Goal: Task Accomplishment & Management: Manage account settings

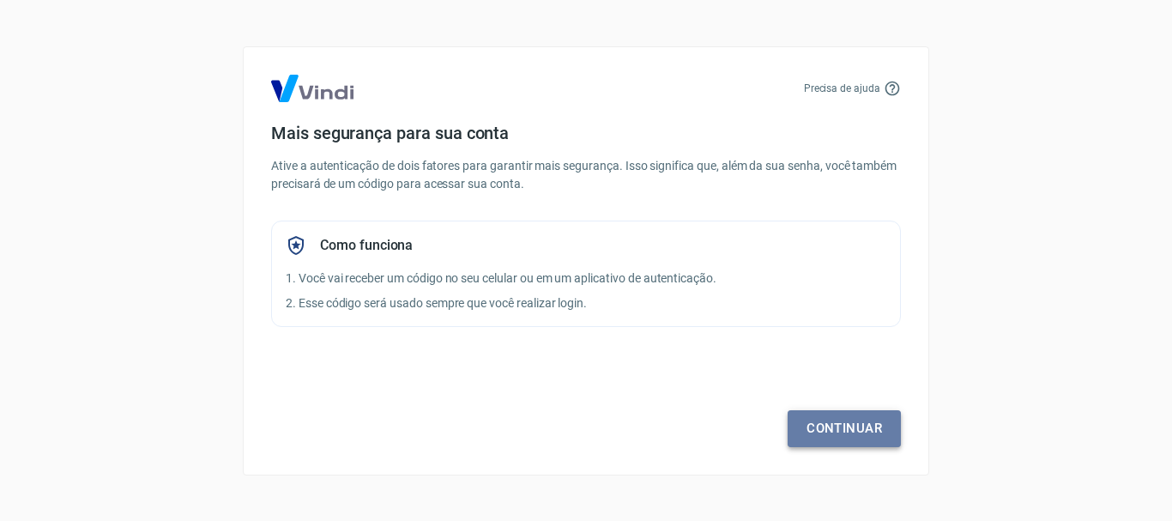
click at [856, 425] on link "Continuar" at bounding box center [844, 428] width 113 height 36
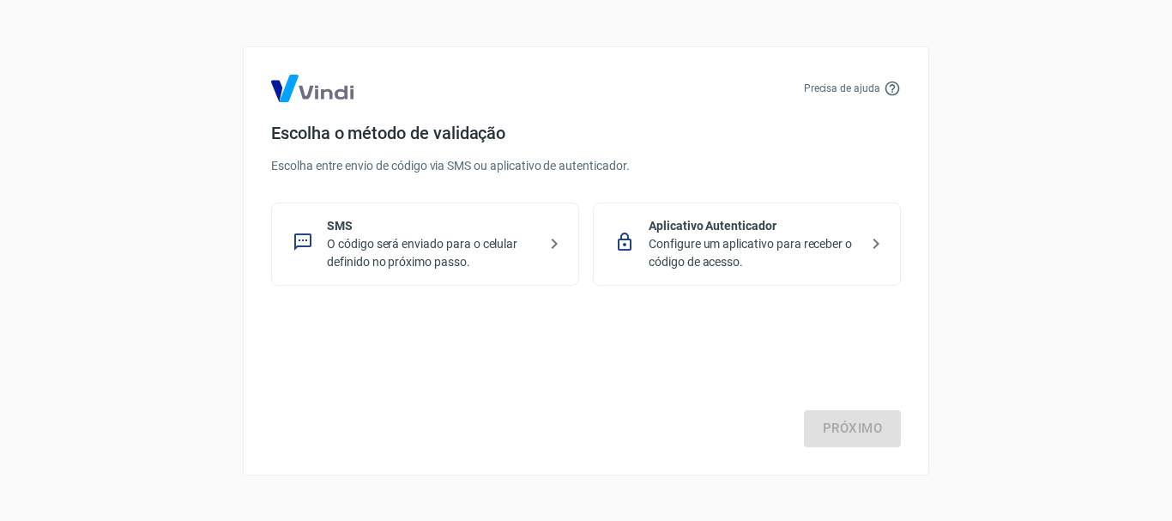
click at [531, 251] on p "O código será enviado para o celular definido no próximo passo." at bounding box center [432, 253] width 210 height 36
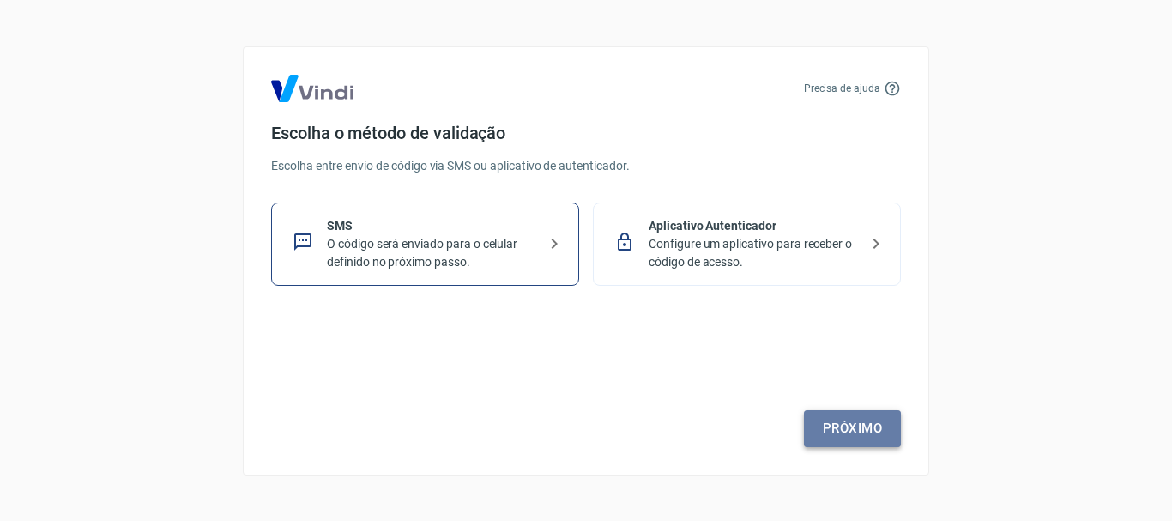
click at [846, 439] on link "Próximo" at bounding box center [852, 428] width 97 height 36
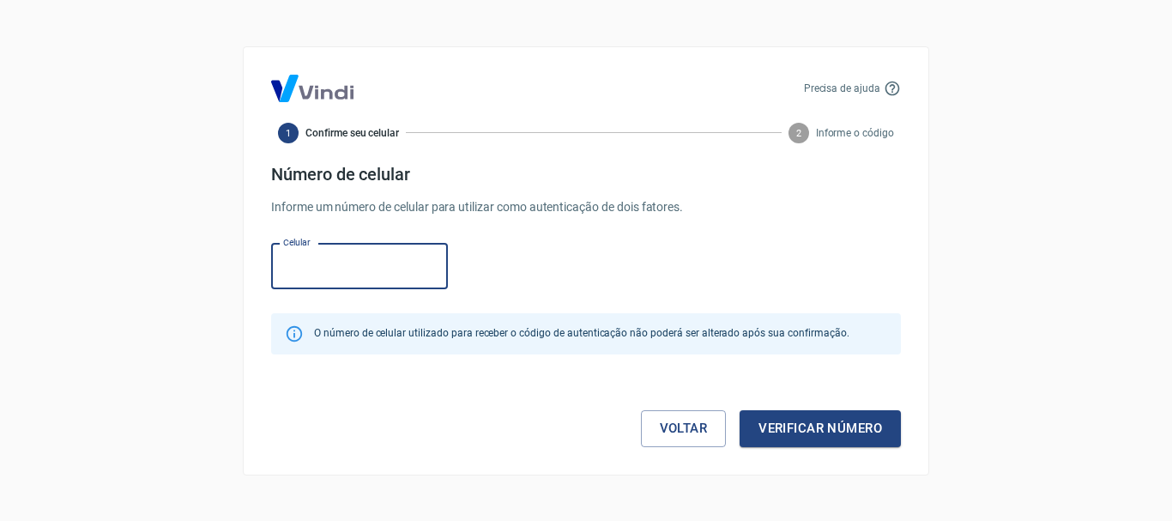
click at [337, 255] on input "Celular" at bounding box center [359, 266] width 177 height 45
type input "[PHONE_NUMBER]"
click at [802, 433] on button "Verificar número" at bounding box center [820, 428] width 161 height 36
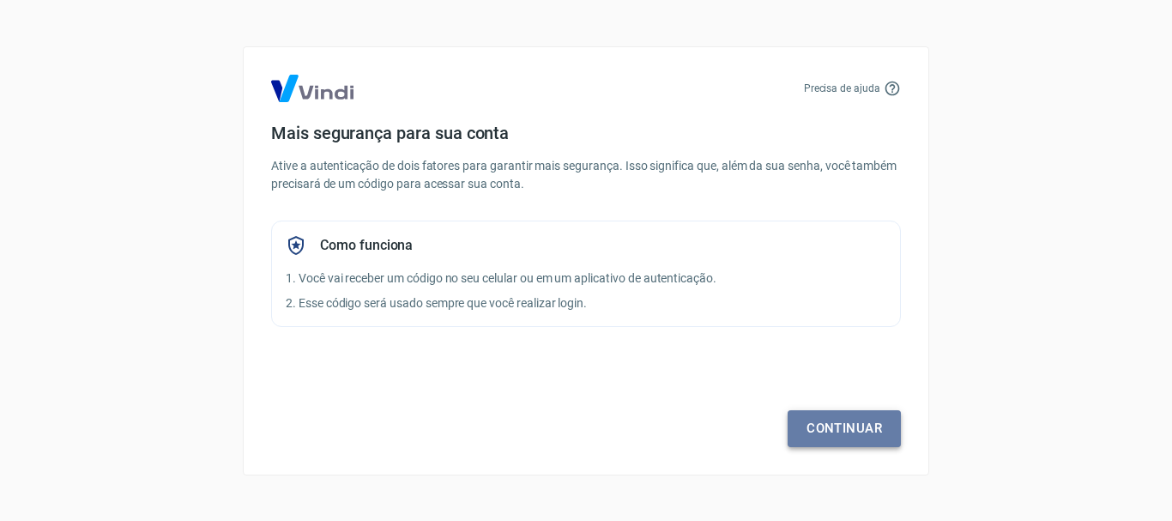
click at [833, 430] on link "Continuar" at bounding box center [844, 428] width 113 height 36
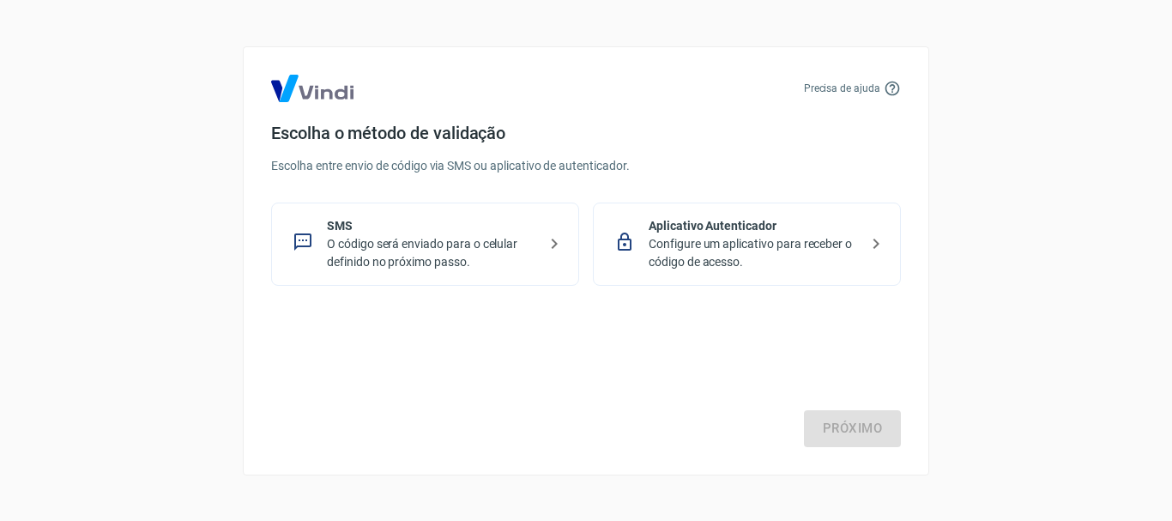
click at [482, 255] on p "O código será enviado para o celular definido no próximo passo." at bounding box center [432, 253] width 210 height 36
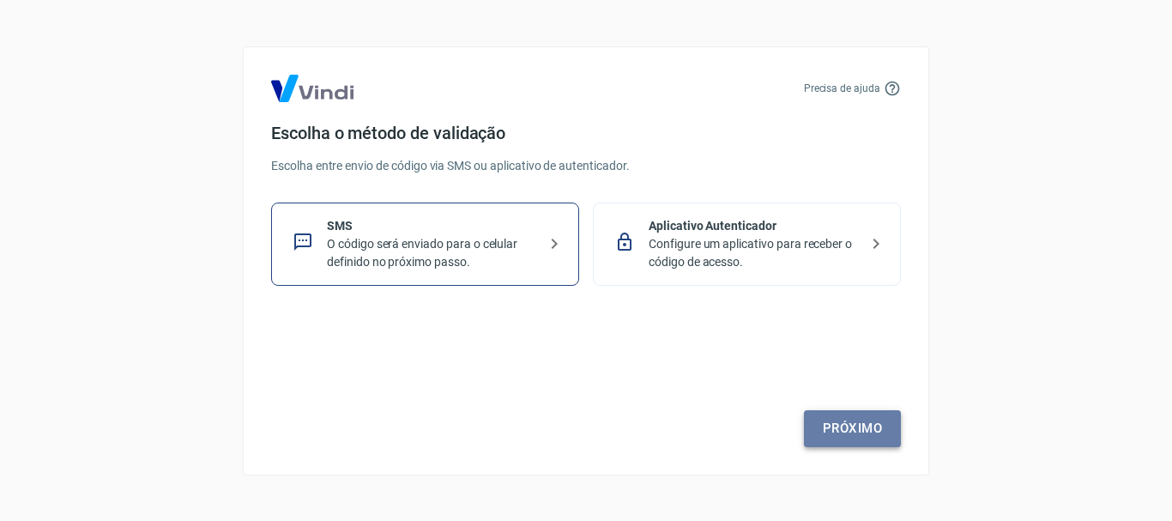
click at [834, 444] on link "Próximo" at bounding box center [852, 428] width 97 height 36
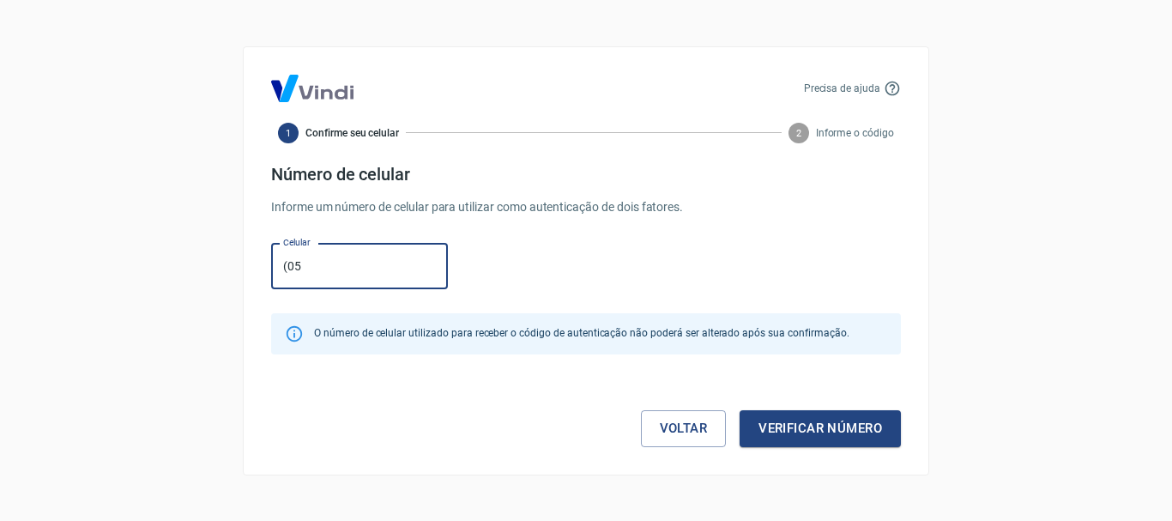
type input "(0"
type input "(11) 95385-8843"
click at [830, 439] on button "Verificar número" at bounding box center [820, 428] width 161 height 36
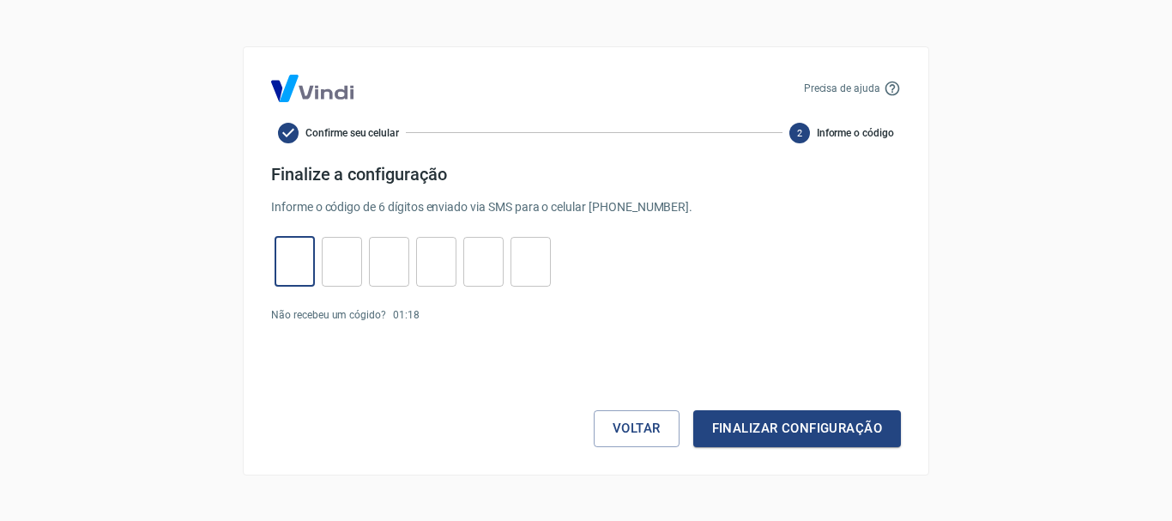
click at [288, 263] on input "tel" at bounding box center [295, 261] width 40 height 37
type input "9"
type input "0"
type input "8"
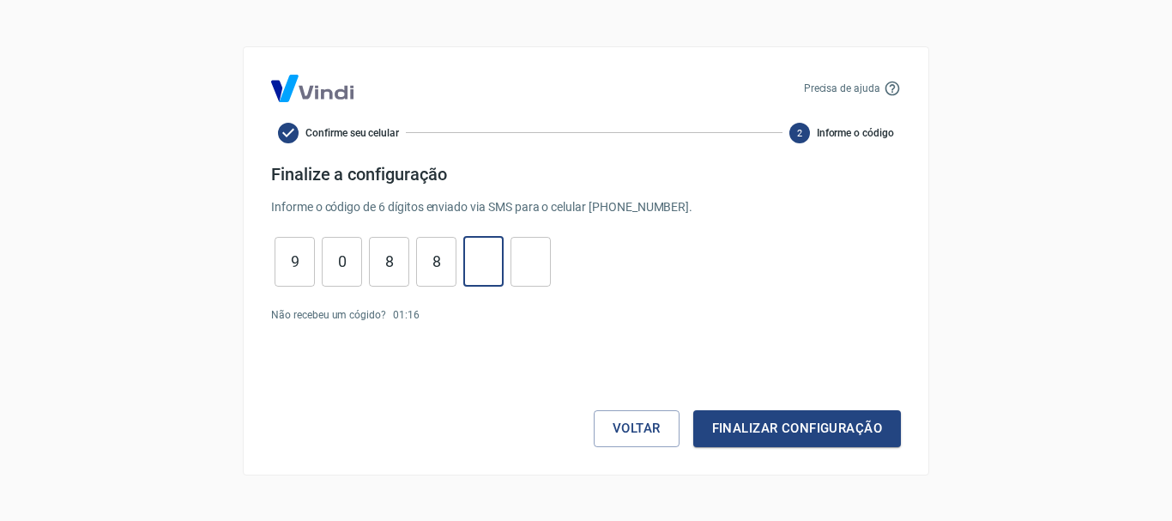
type input "6"
type input "8"
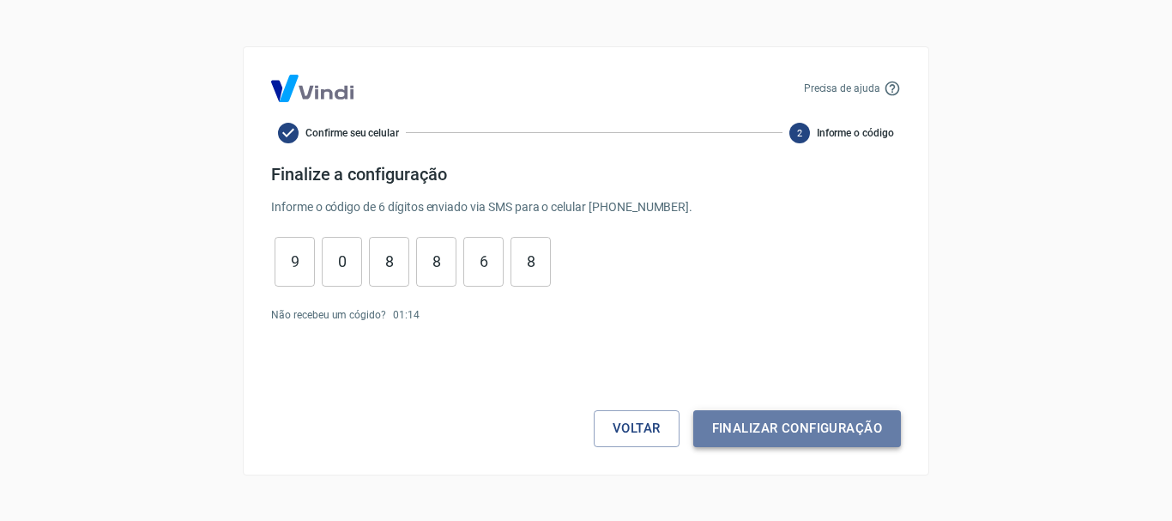
click at [828, 435] on button "Finalizar configuração" at bounding box center [797, 428] width 208 height 36
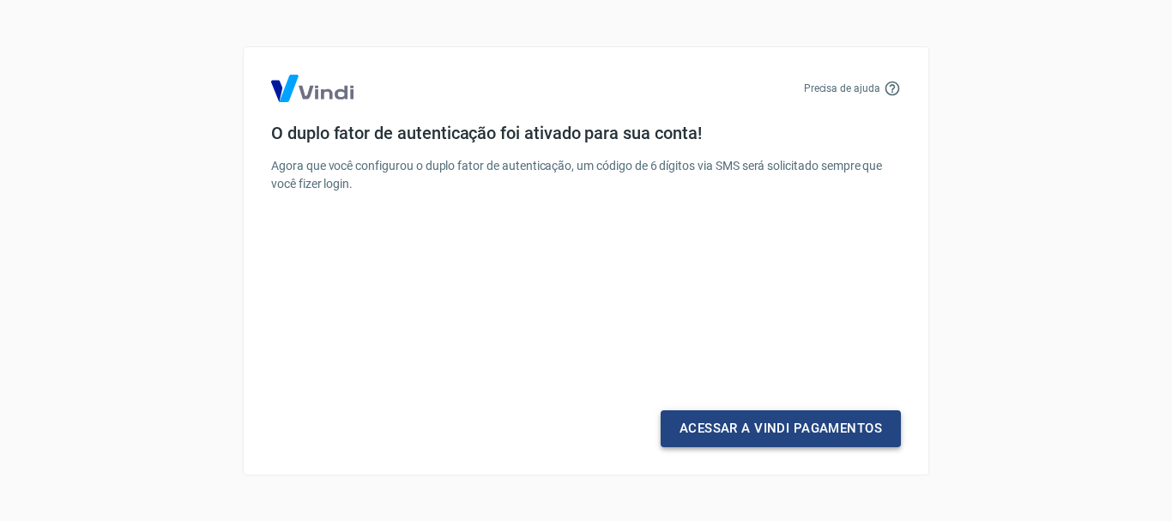
click at [809, 430] on link "Acessar a Vindi Pagamentos" at bounding box center [781, 428] width 240 height 36
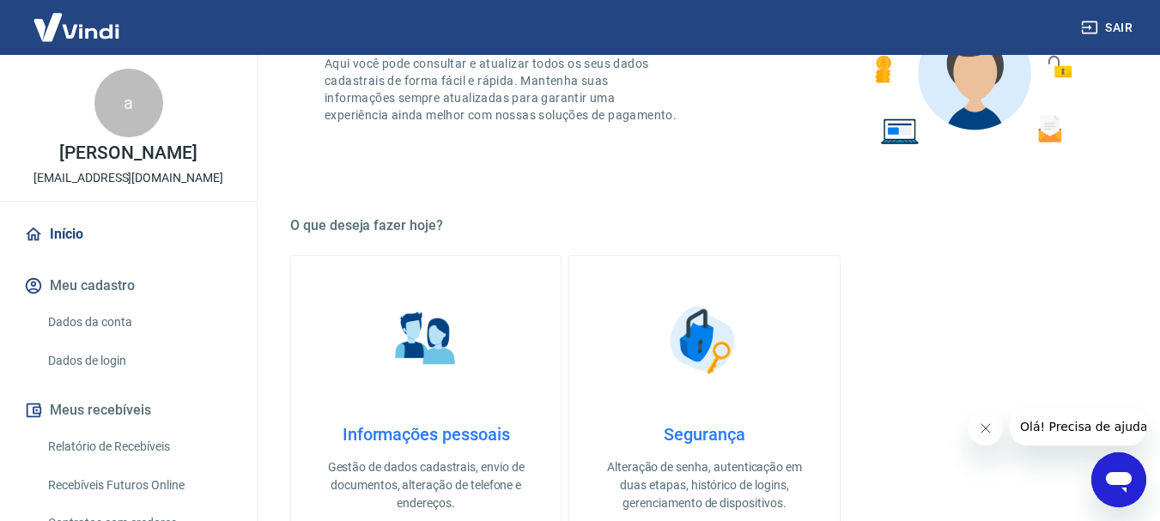
scroll to position [515, 0]
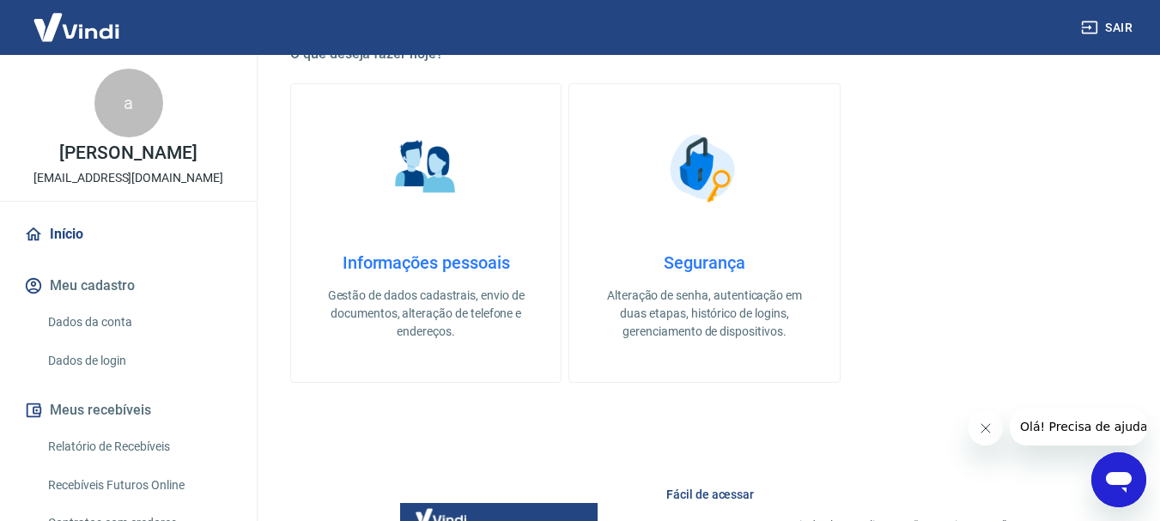
click at [435, 268] on h4 "Informações pessoais" at bounding box center [425, 262] width 215 height 21
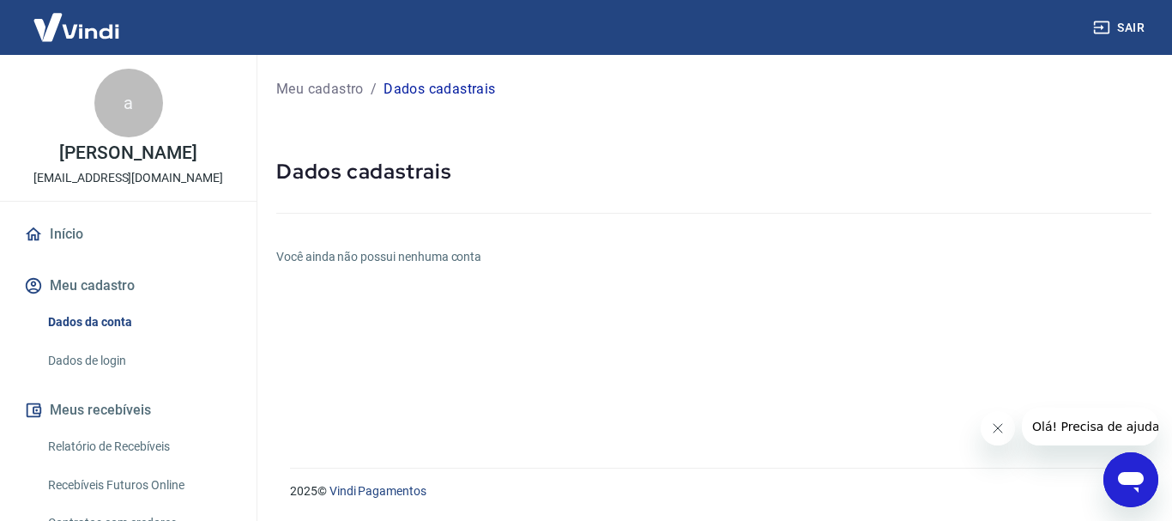
click at [435, 90] on p "Dados cadastrais" at bounding box center [440, 89] width 112 height 21
click at [331, 86] on p "Meu cadastro" at bounding box center [320, 89] width 88 height 21
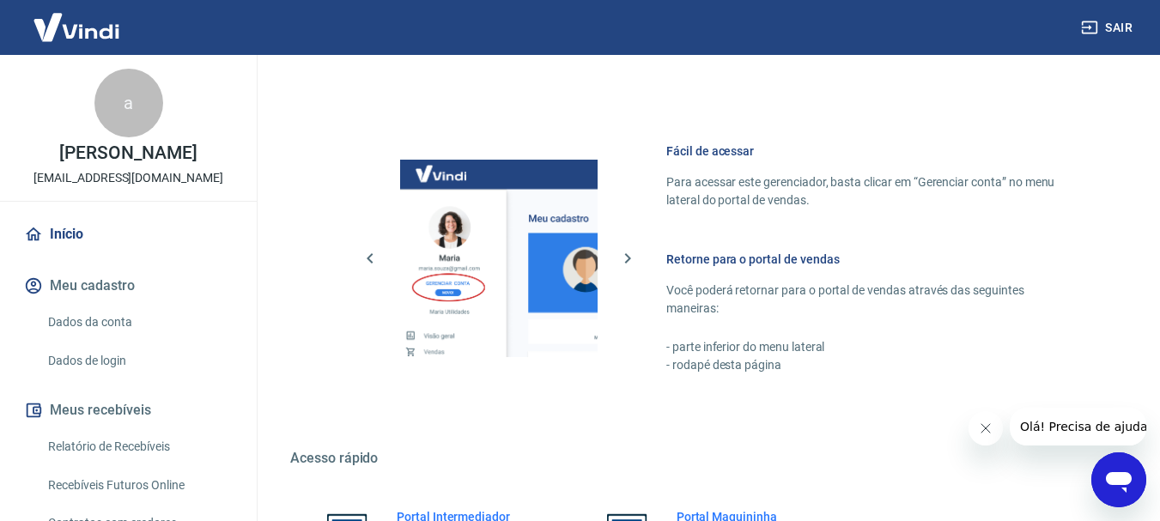
scroll to position [1030, 0]
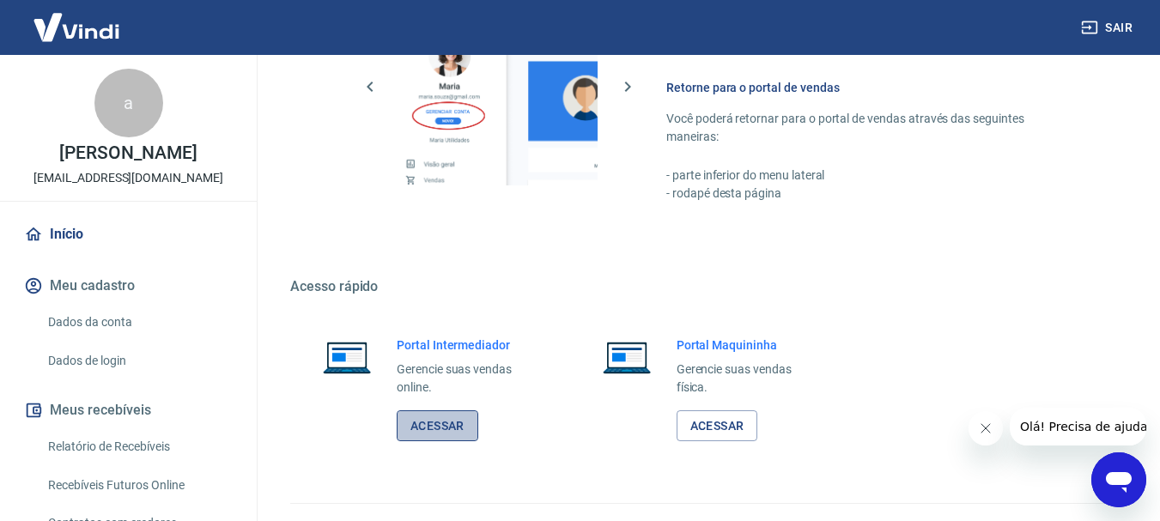
click at [457, 431] on link "Acessar" at bounding box center [438, 426] width 82 height 32
